Goal: Task Accomplishment & Management: Manage account settings

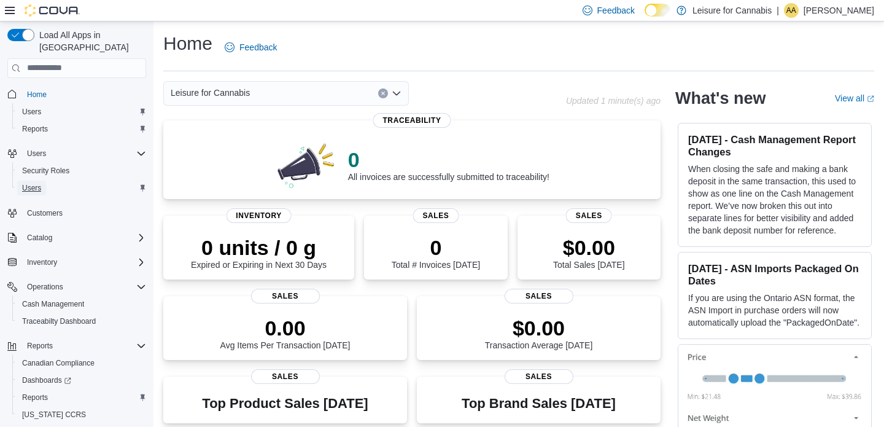
click at [33, 183] on span "Users" at bounding box center [31, 188] width 19 height 10
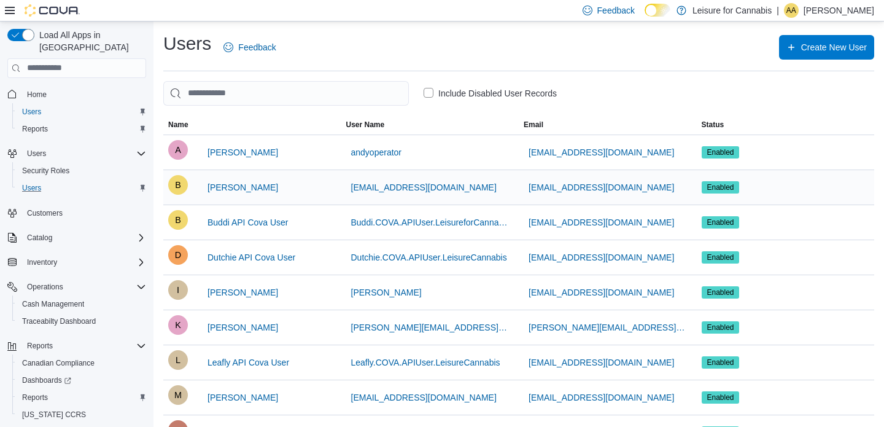
click at [717, 187] on span "Enabled" at bounding box center [720, 187] width 27 height 11
click at [247, 185] on span "[PERSON_NAME]" at bounding box center [243, 187] width 71 height 12
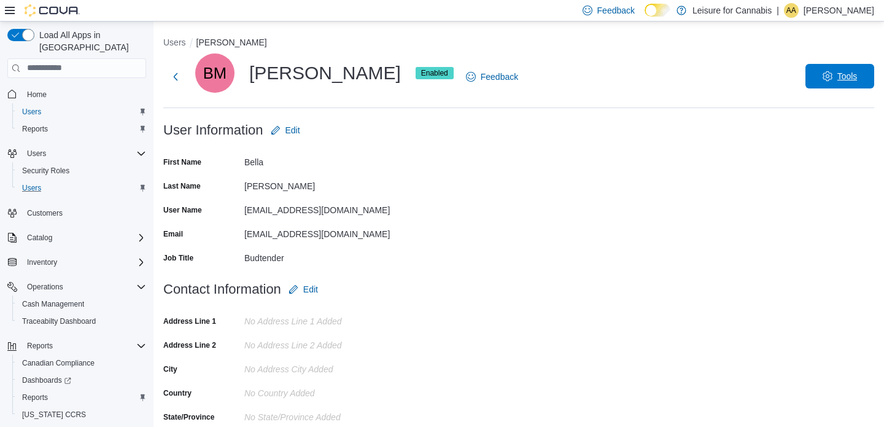
click at [848, 70] on span "Tools" at bounding box center [840, 76] width 54 height 25
click at [807, 130] on span "Disable User" at bounding box center [822, 133] width 57 height 15
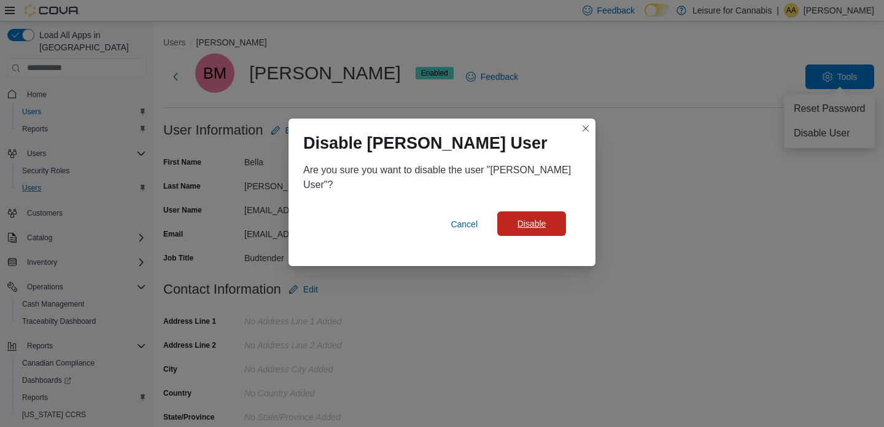
click at [556, 217] on span "Disable" at bounding box center [532, 223] width 54 height 25
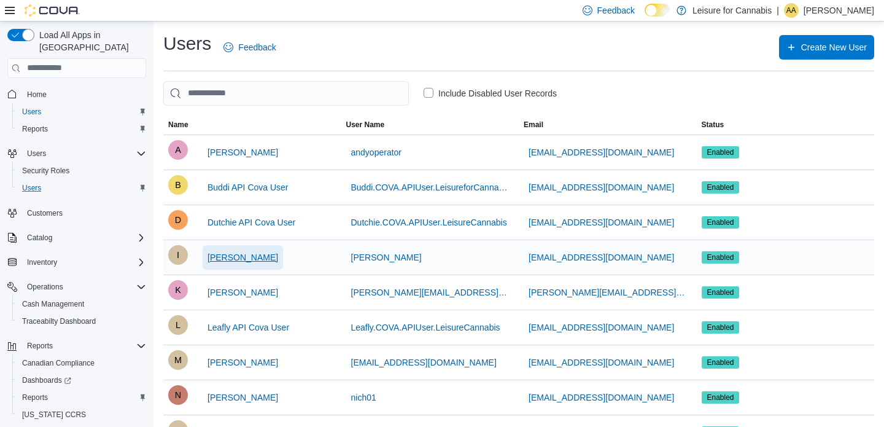
click at [229, 267] on span "[PERSON_NAME]" at bounding box center [243, 257] width 71 height 25
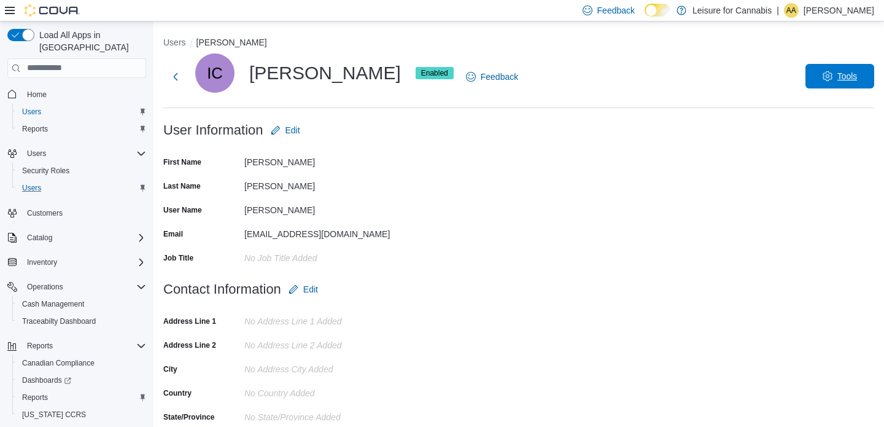
click at [817, 78] on span "Tools" at bounding box center [840, 76] width 54 height 25
click at [802, 132] on span "Disable User" at bounding box center [822, 133] width 57 height 15
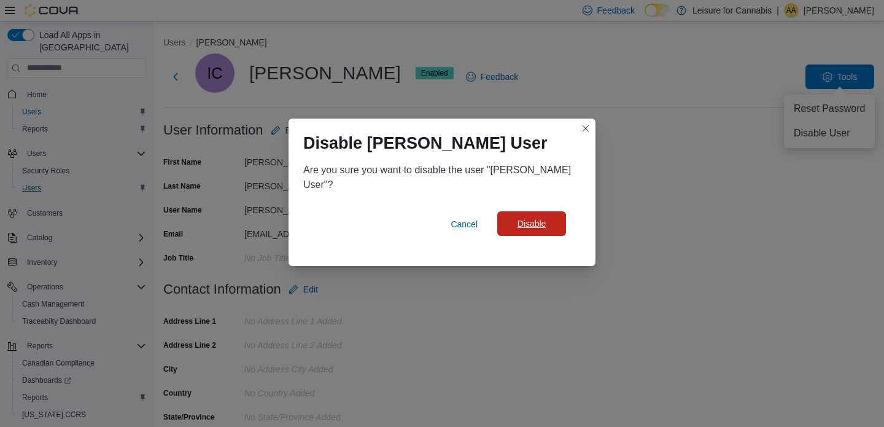
click at [556, 225] on span "Disable" at bounding box center [532, 223] width 54 height 25
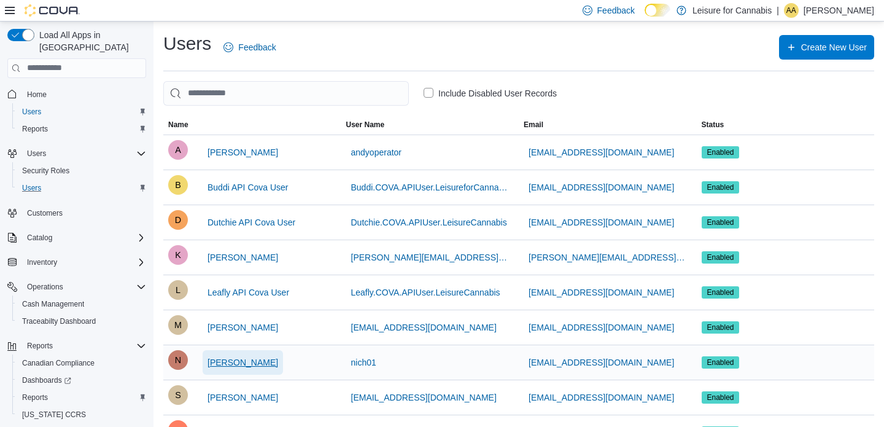
click at [258, 361] on span "[PERSON_NAME]" at bounding box center [243, 362] width 71 height 12
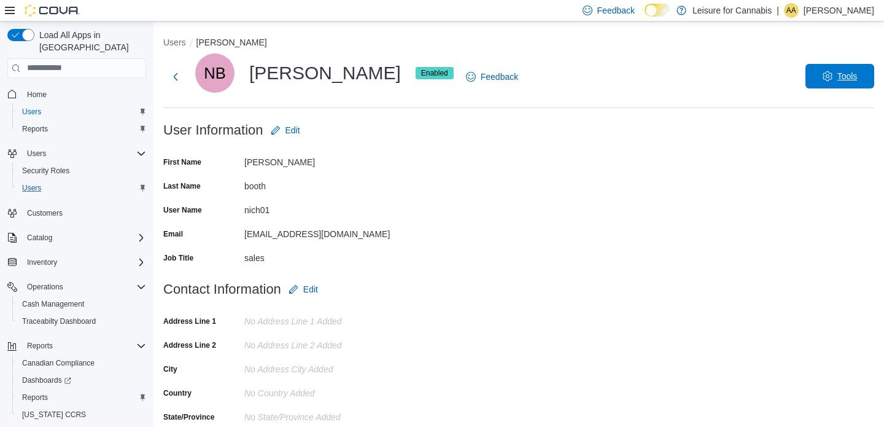
click at [813, 83] on span "Tools" at bounding box center [840, 76] width 54 height 25
click at [796, 130] on span "Disable User" at bounding box center [822, 133] width 57 height 15
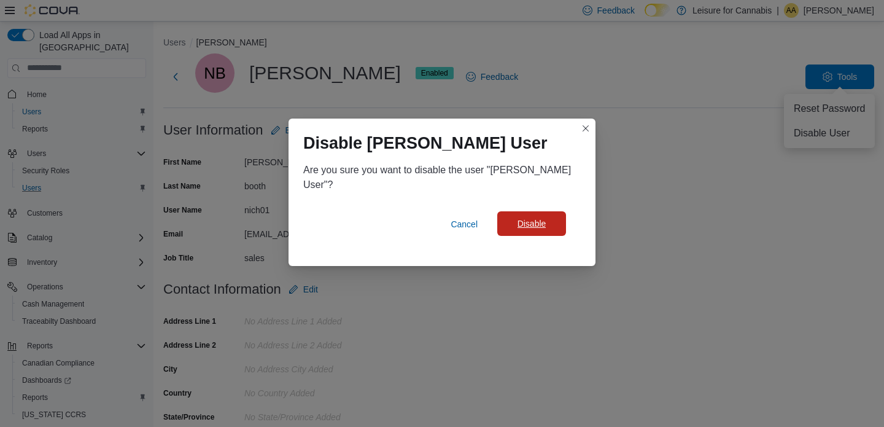
click at [530, 231] on span "Disable" at bounding box center [532, 223] width 54 height 25
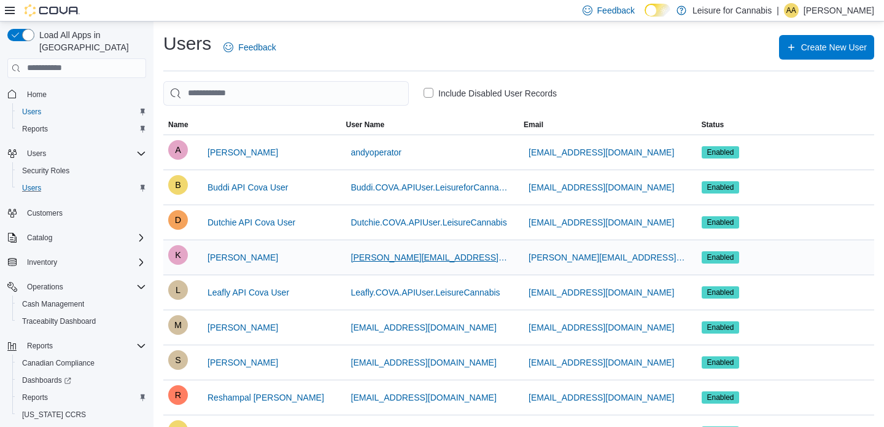
scroll to position [25, 0]
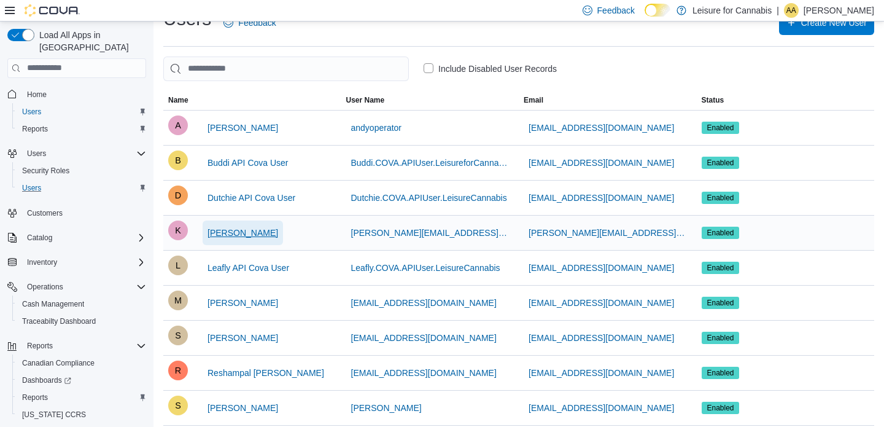
click at [254, 231] on span "[PERSON_NAME]" at bounding box center [243, 233] width 71 height 12
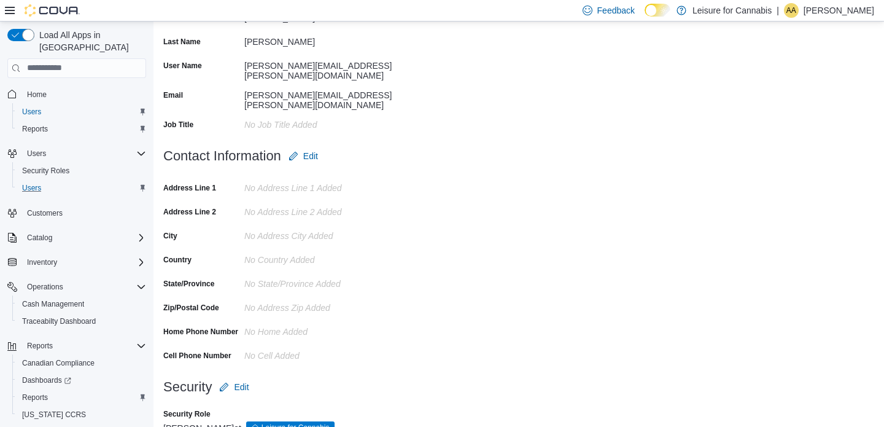
scroll to position [169, 0]
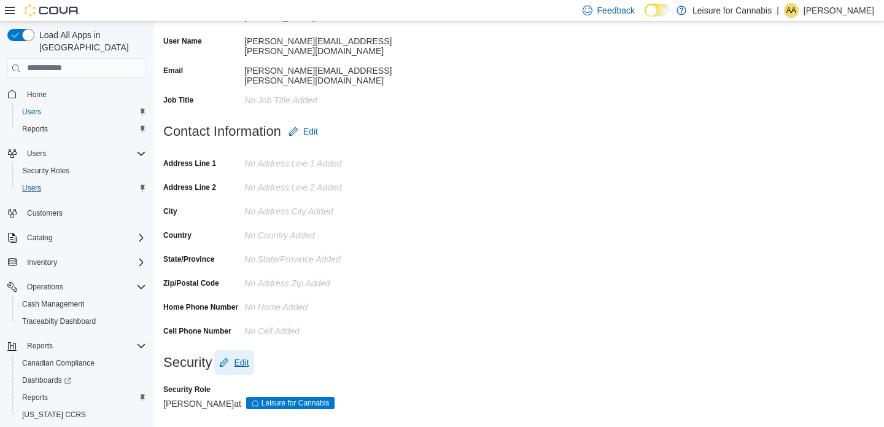
click at [243, 356] on span "Edit" at bounding box center [241, 362] width 15 height 12
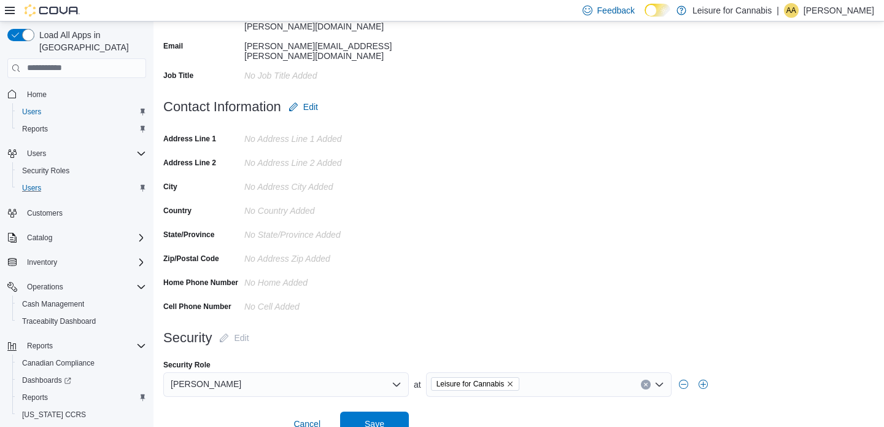
scroll to position [206, 0]
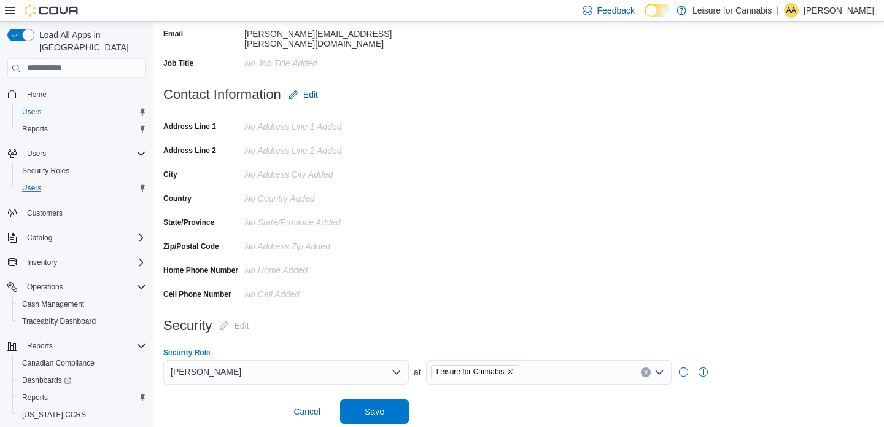
click at [396, 367] on icon "Open list of options" at bounding box center [397, 372] width 10 height 10
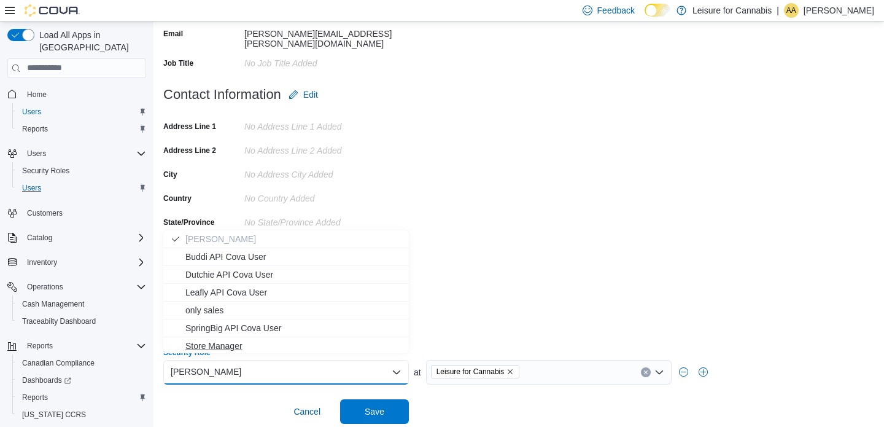
click at [219, 345] on span "Store Manager" at bounding box center [293, 346] width 216 height 12
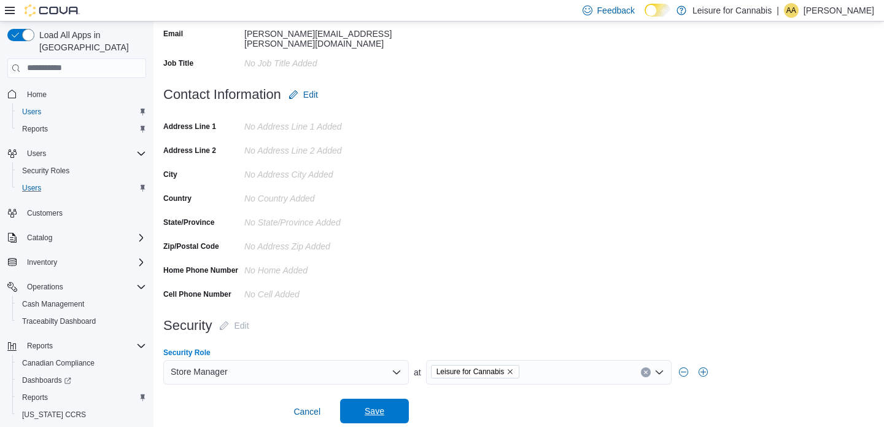
click at [375, 410] on span "Save" at bounding box center [375, 411] width 20 height 12
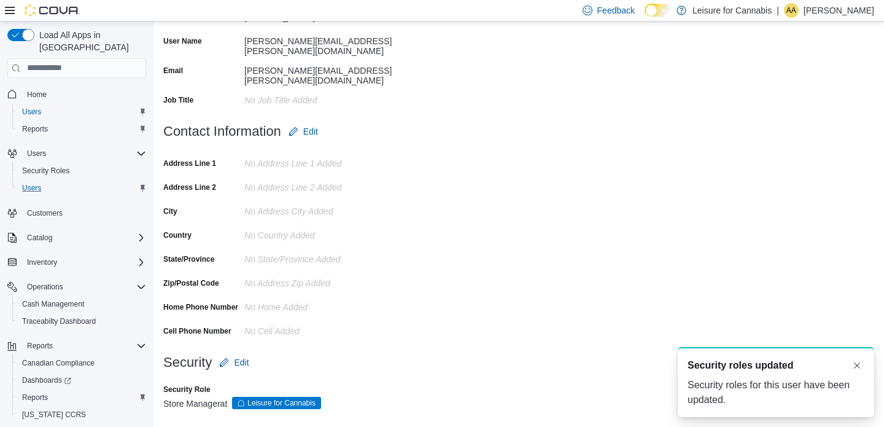
scroll to position [0, 0]
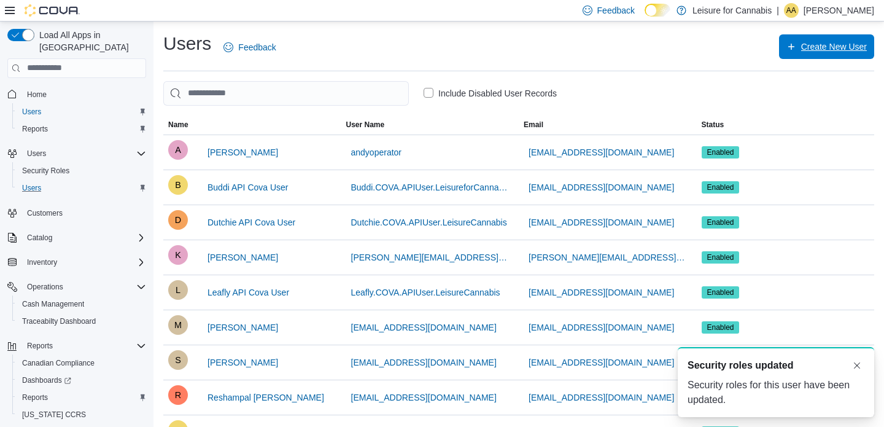
click at [814, 47] on span "Create New User" at bounding box center [834, 47] width 66 height 12
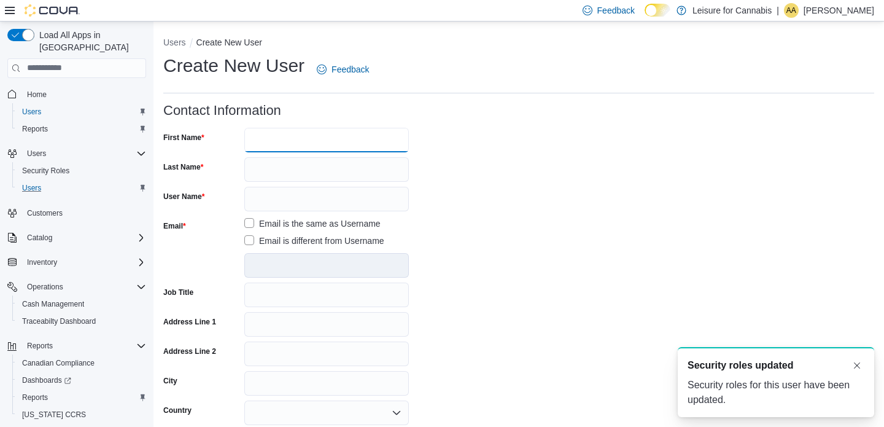
click at [310, 141] on input "First Name" at bounding box center [326, 140] width 165 height 25
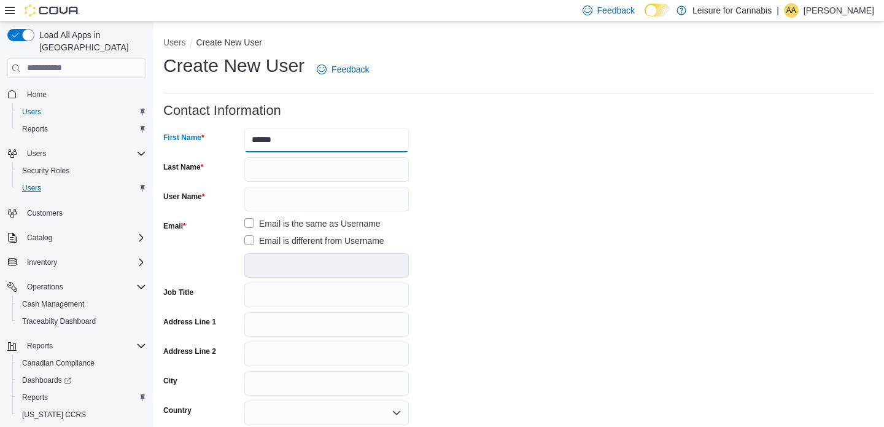
type input "******"
click at [305, 200] on input "User Name" at bounding box center [326, 199] width 165 height 25
type input "******"
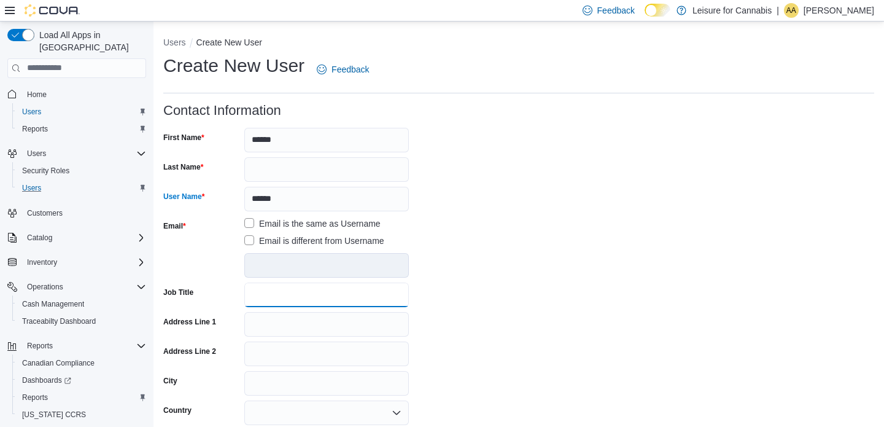
click at [333, 293] on input "Job Title" at bounding box center [326, 295] width 165 height 25
type input "*****"
click at [511, 311] on form "Contact Information First Name ****** Last Name User Name ****** Email Email is…" at bounding box center [518, 372] width 711 height 538
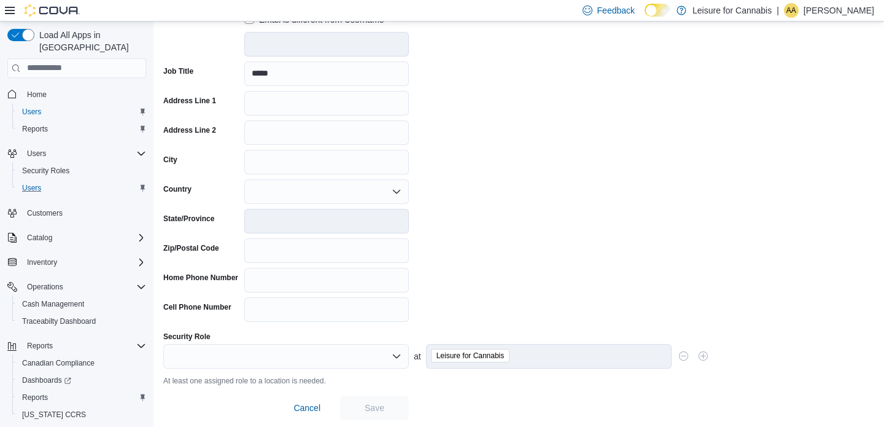
scroll to position [224, 0]
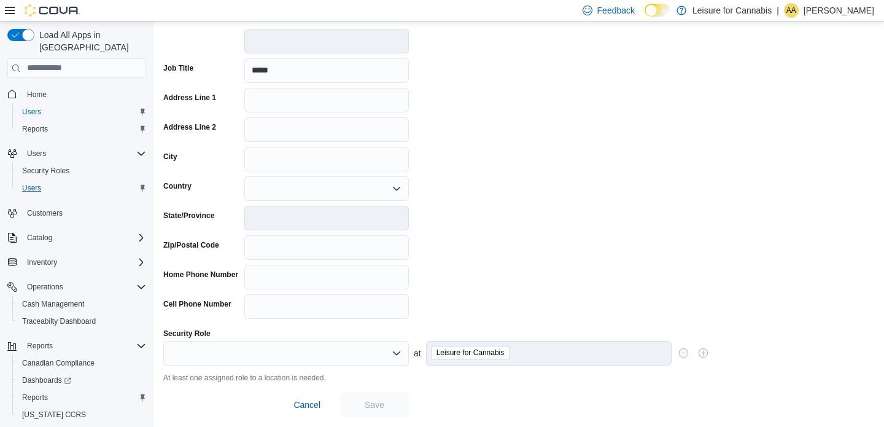
click at [399, 353] on icon "Open list of options" at bounding box center [396, 353] width 7 height 4
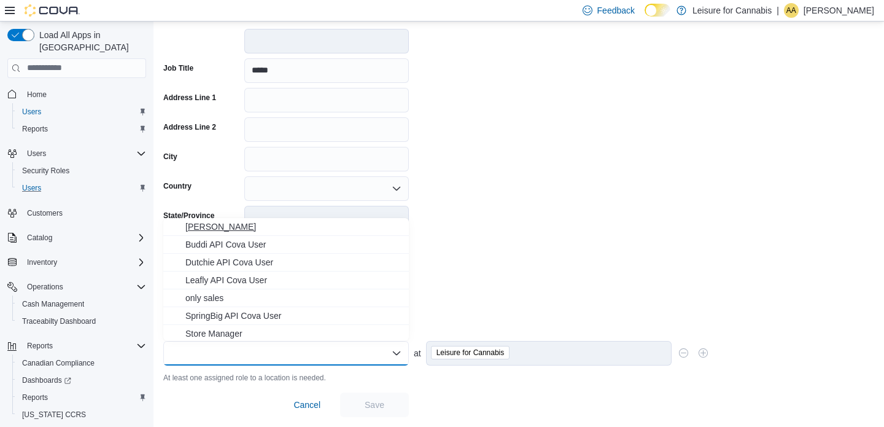
click at [214, 228] on span "[PERSON_NAME]" at bounding box center [293, 226] width 216 height 12
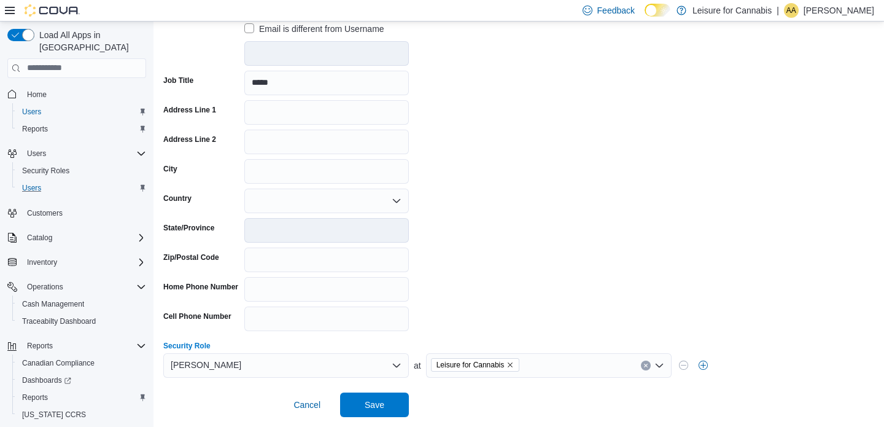
scroll to position [212, 0]
click at [393, 403] on span "Save" at bounding box center [375, 404] width 54 height 25
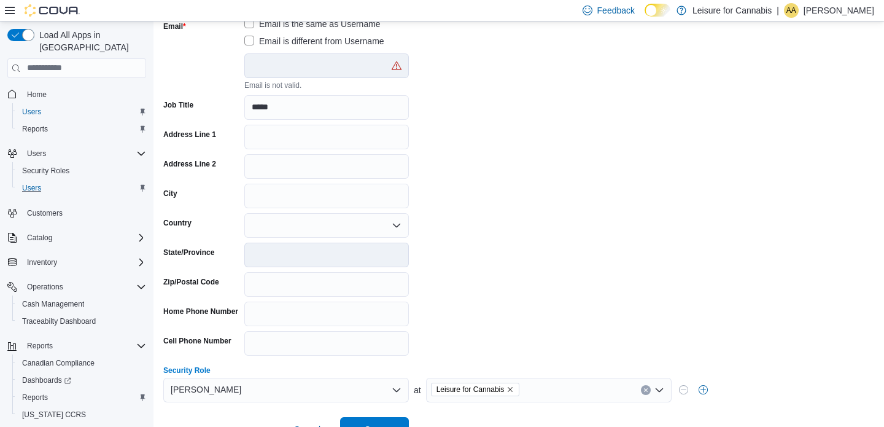
click at [487, 68] on form "Contact Information First Name ****** Last Name Field is required. User Name **…" at bounding box center [518, 166] width 711 height 550
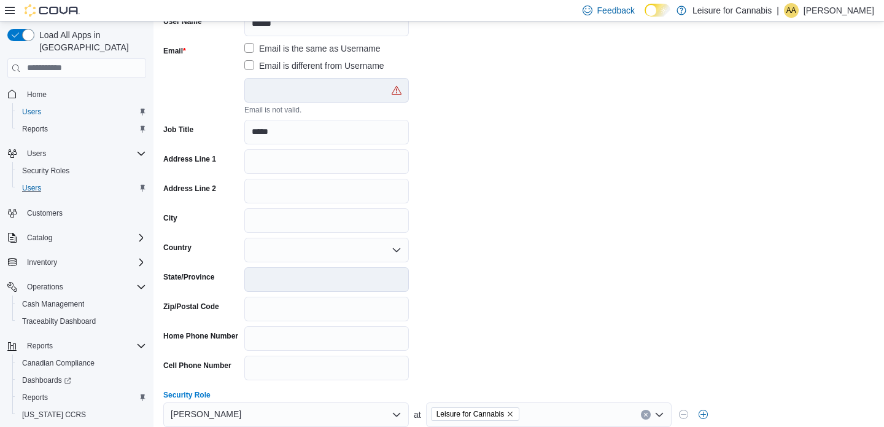
scroll to position [138, 0]
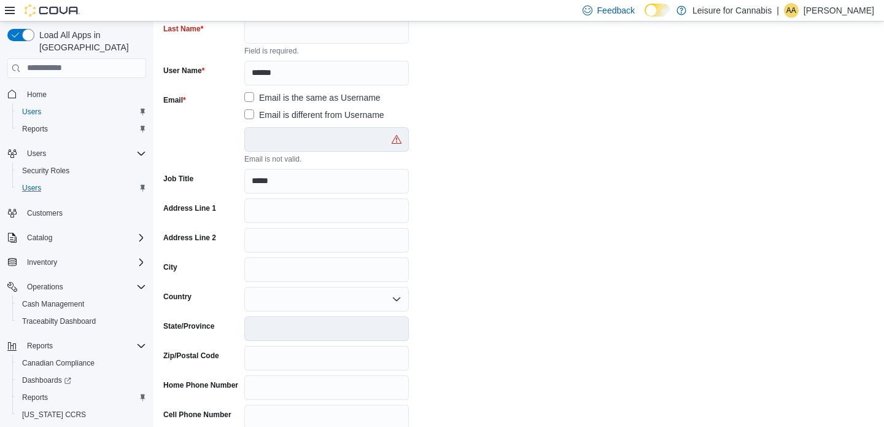
click at [250, 115] on label "Email is different from Username" at bounding box center [314, 114] width 140 height 15
click at [265, 138] on input "text" at bounding box center [326, 139] width 165 height 25
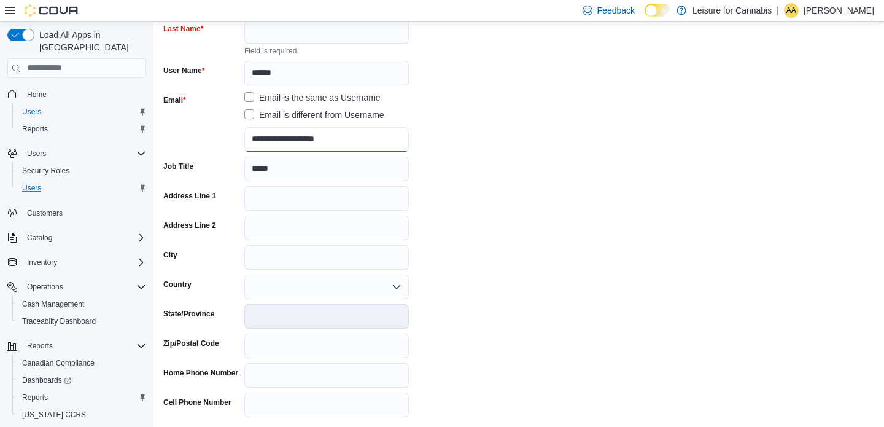
type input "**********"
click at [470, 218] on form "**********" at bounding box center [518, 234] width 711 height 538
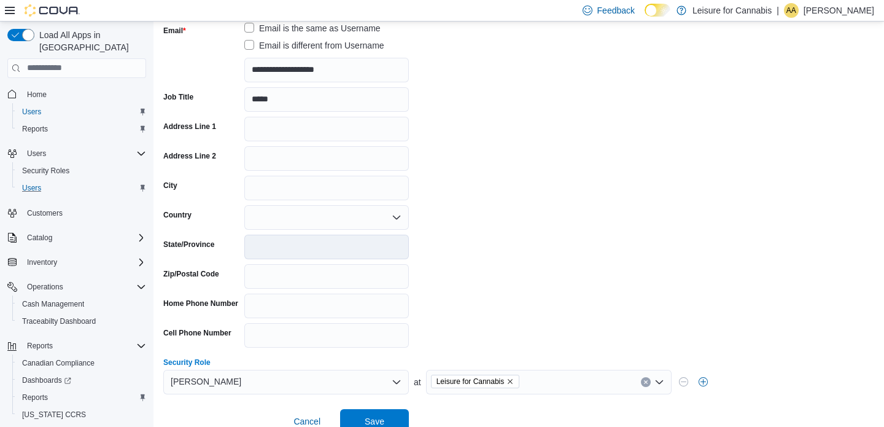
scroll to position [224, 0]
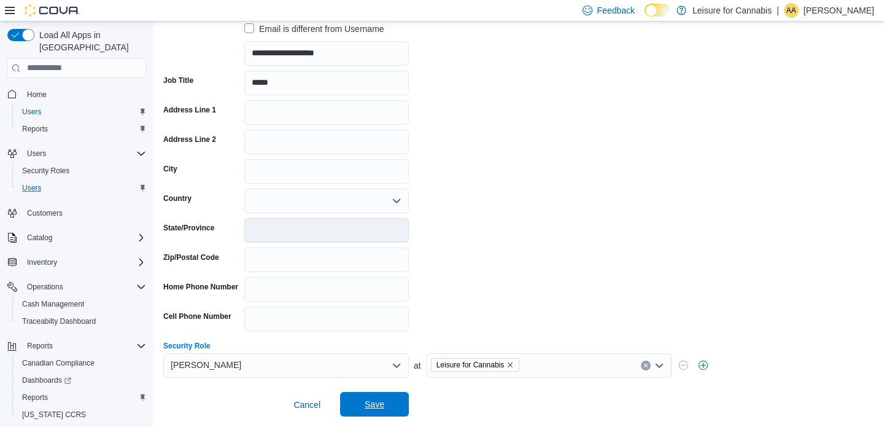
click at [378, 396] on span "Save" at bounding box center [375, 404] width 54 height 25
